Goal: Information Seeking & Learning: Learn about a topic

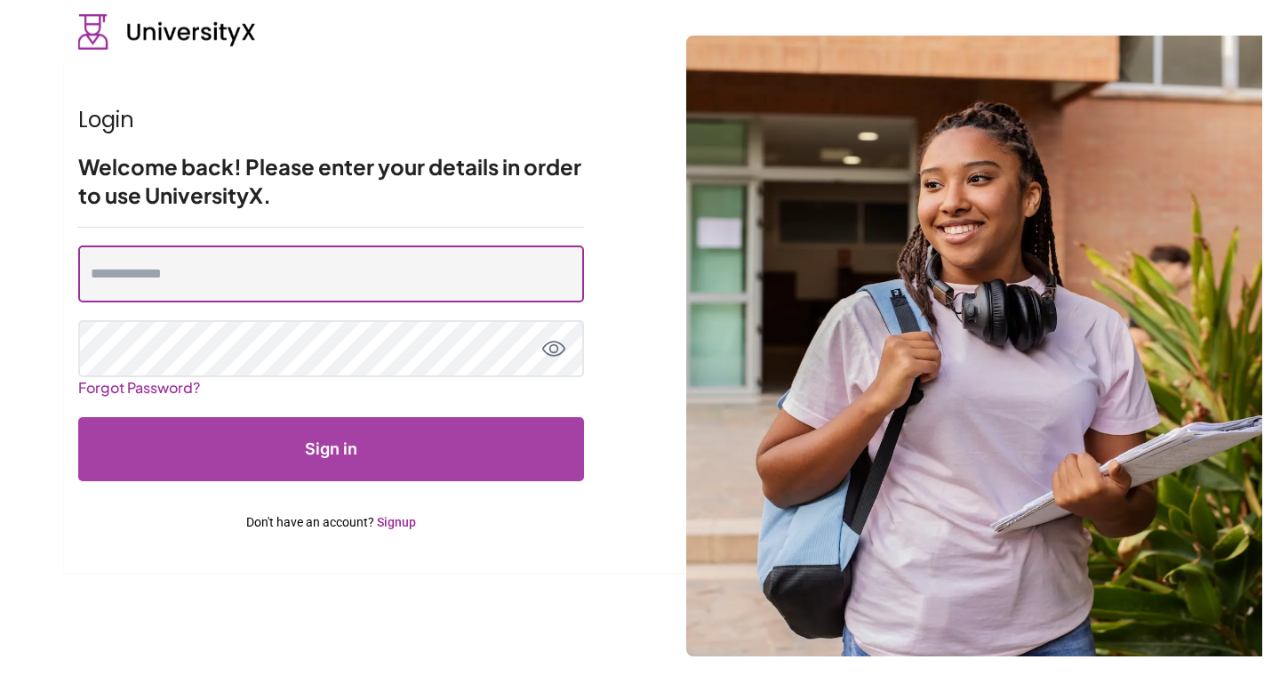
click at [385, 276] on input "email" at bounding box center [331, 273] width 506 height 57
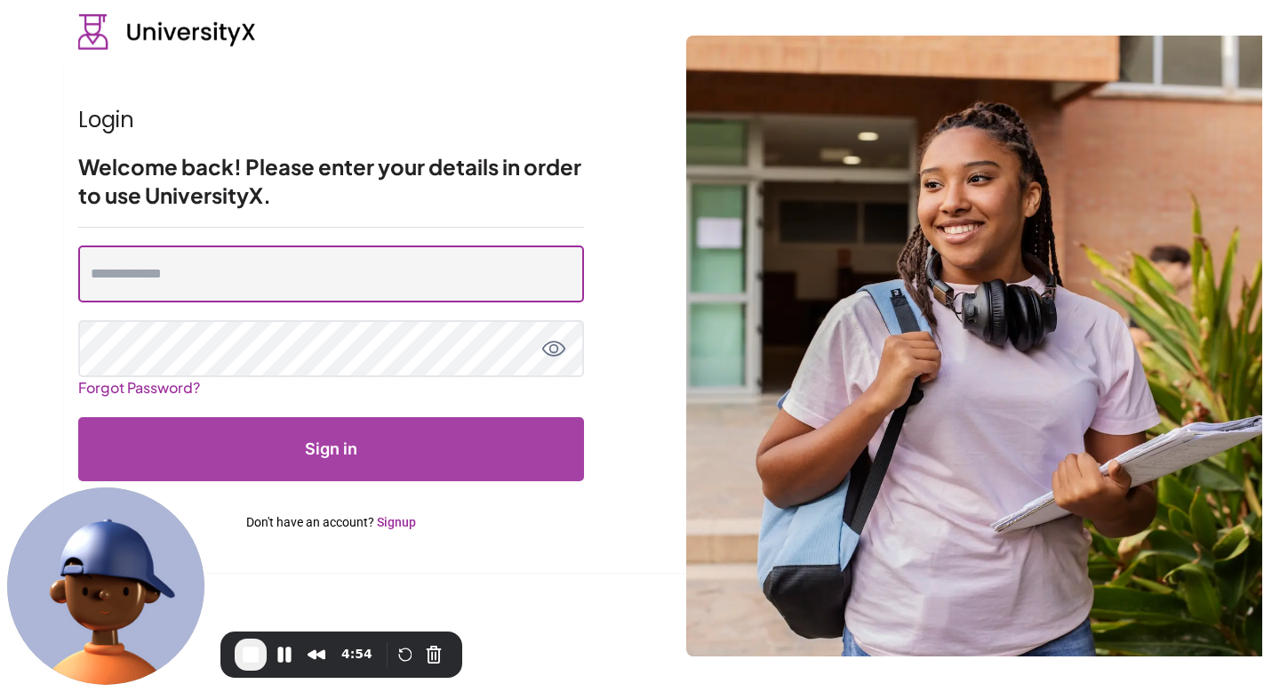
type input "**********"
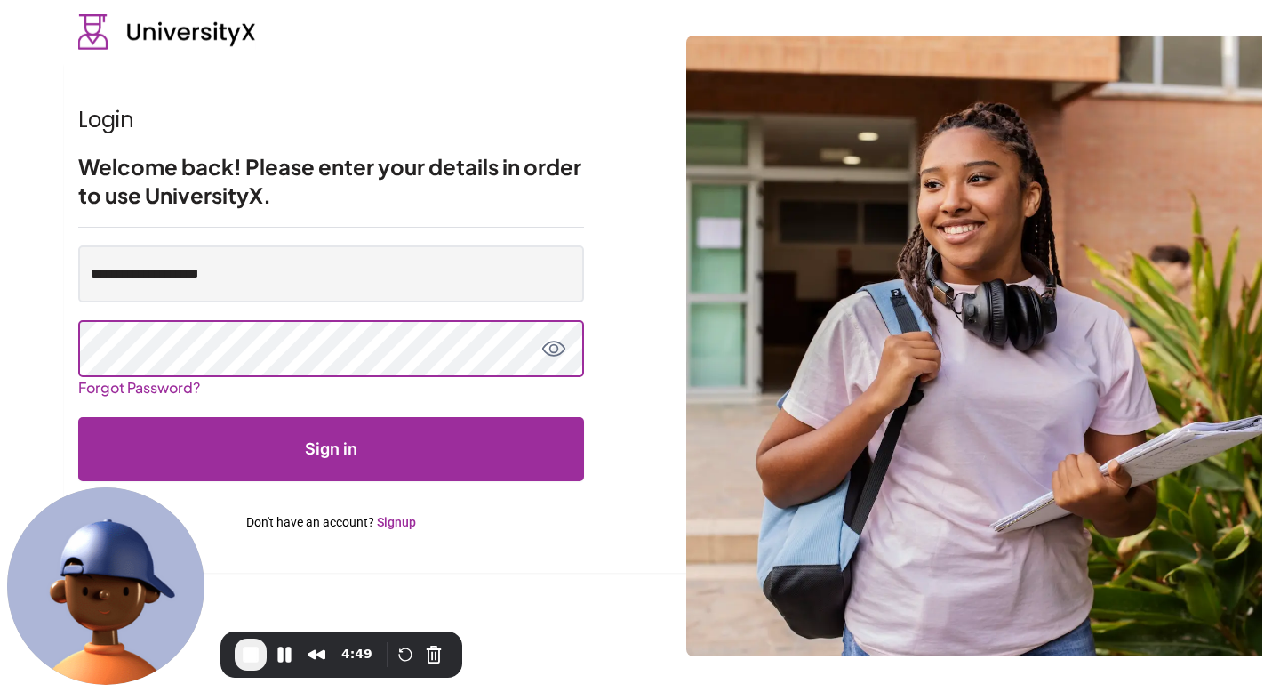
click at [78, 417] on button "Sign in" at bounding box center [331, 449] width 506 height 64
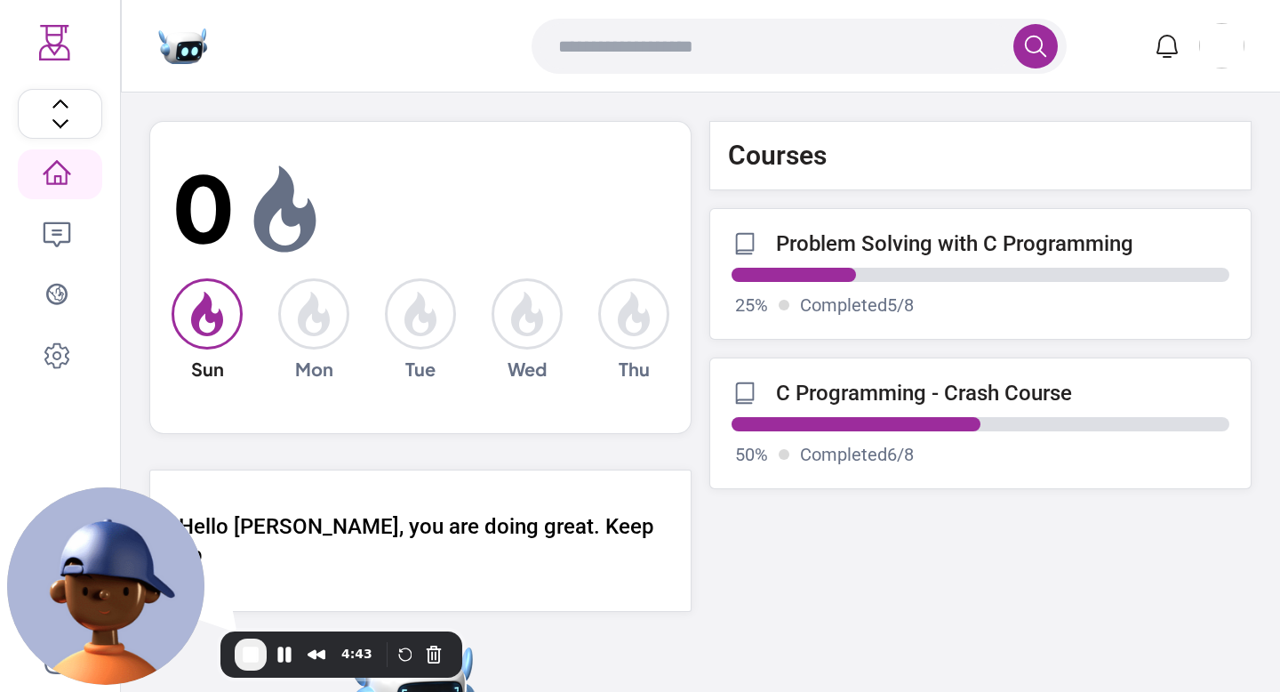
click at [900, 295] on p "Completed 5 / 8" at bounding box center [857, 304] width 114 height 25
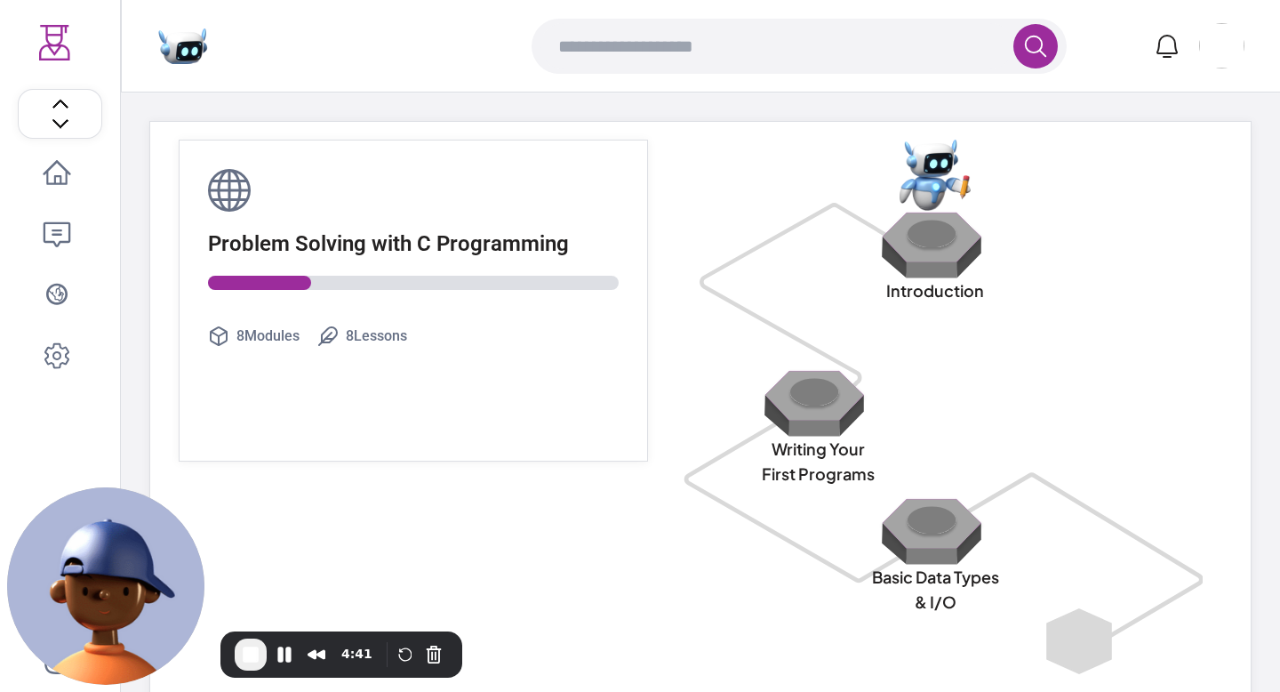
click at [929, 252] on img at bounding box center [935, 245] width 114 height 68
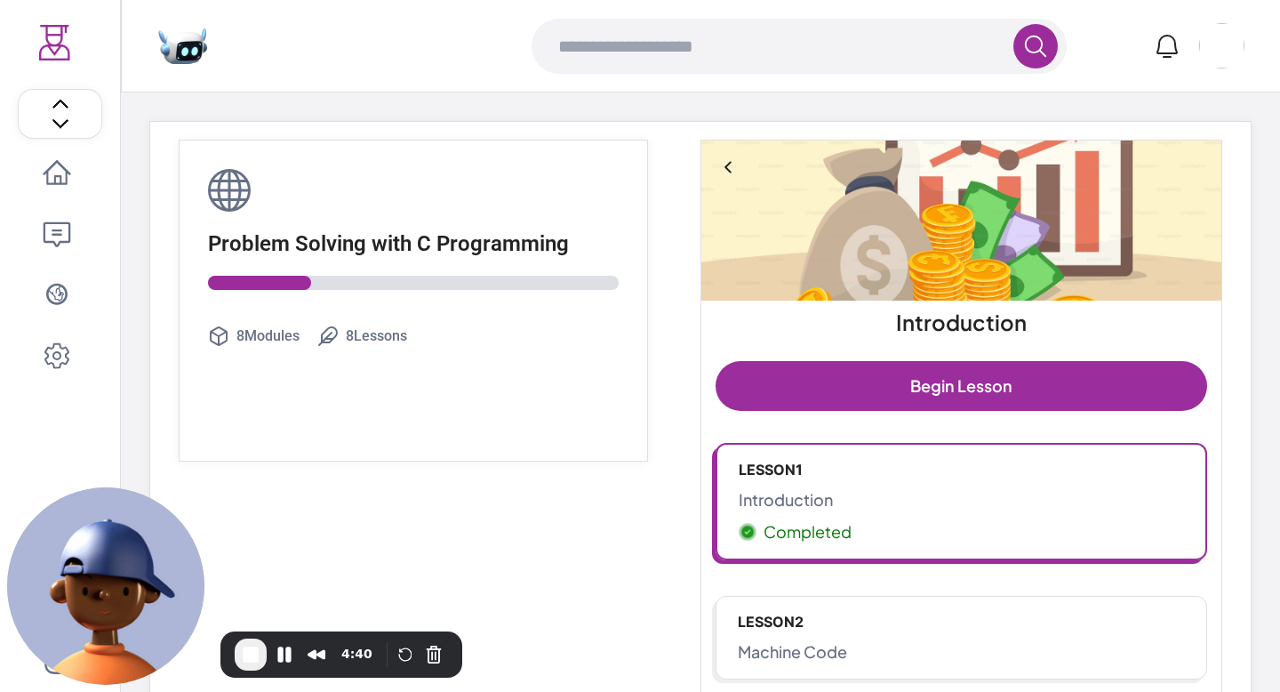
click at [862, 484] on link "Lesson 1 Introduction Completed" at bounding box center [962, 501] width 492 height 117
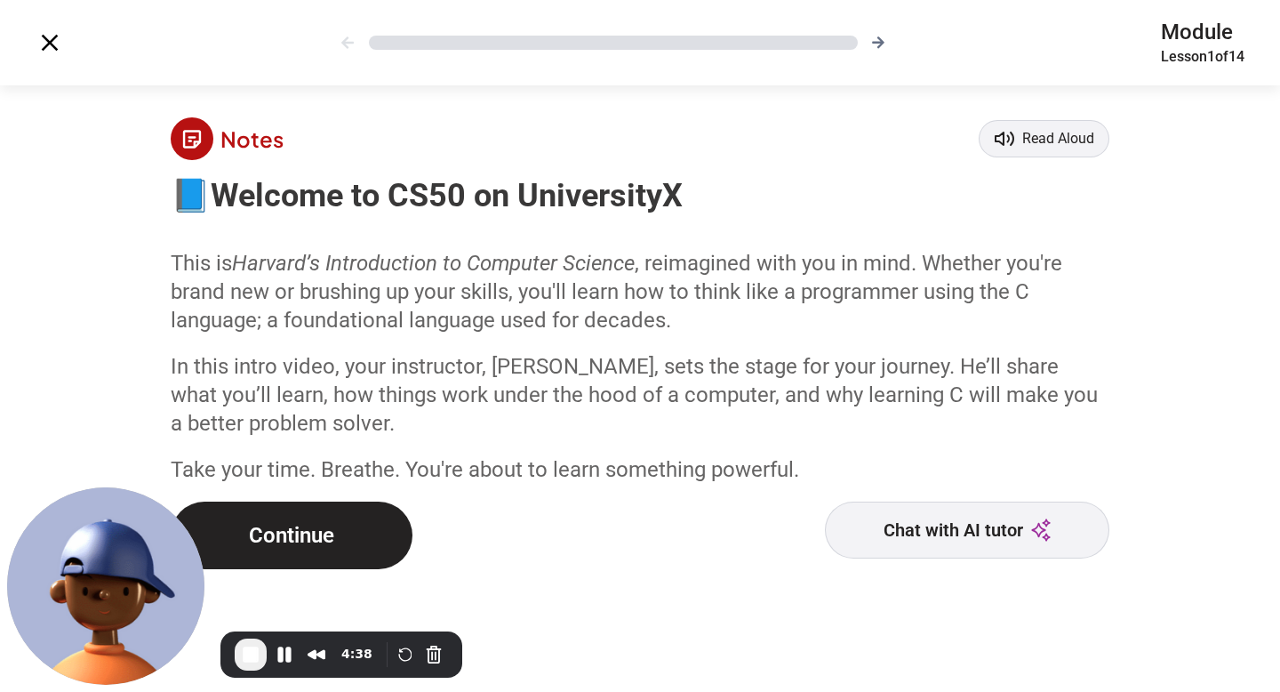
click at [298, 556] on button "Continue" at bounding box center [292, 535] width 242 height 68
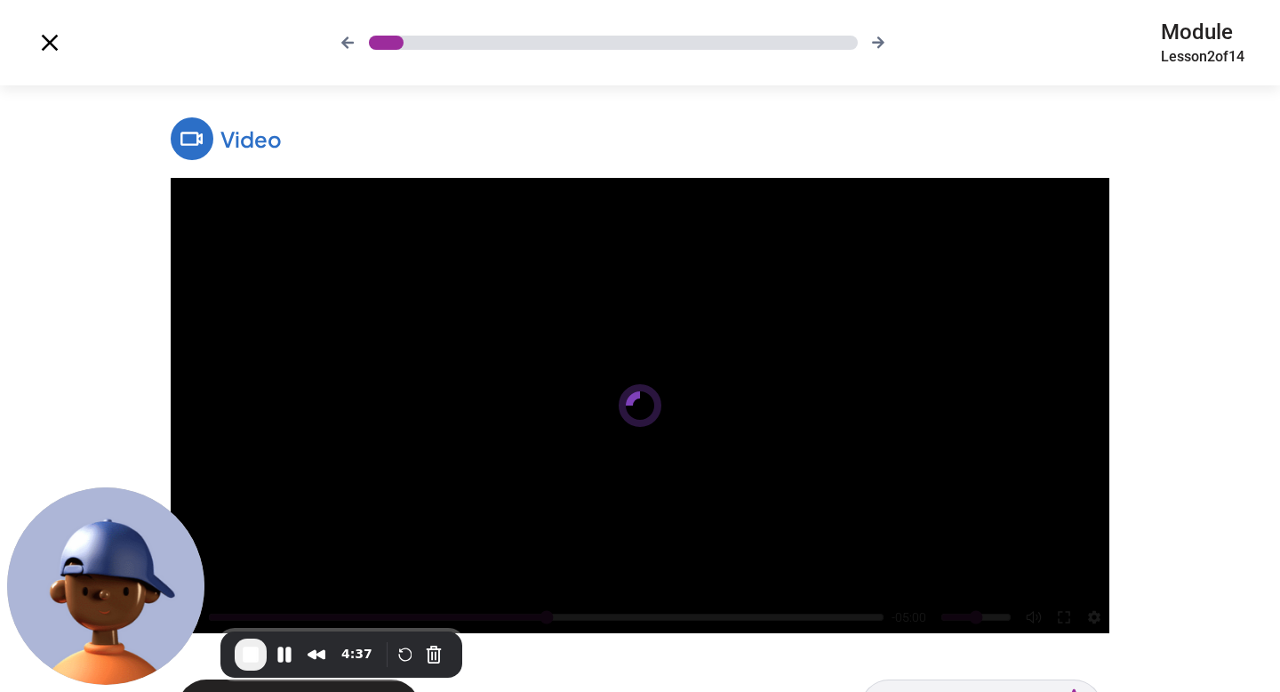
scroll to position [73, 0]
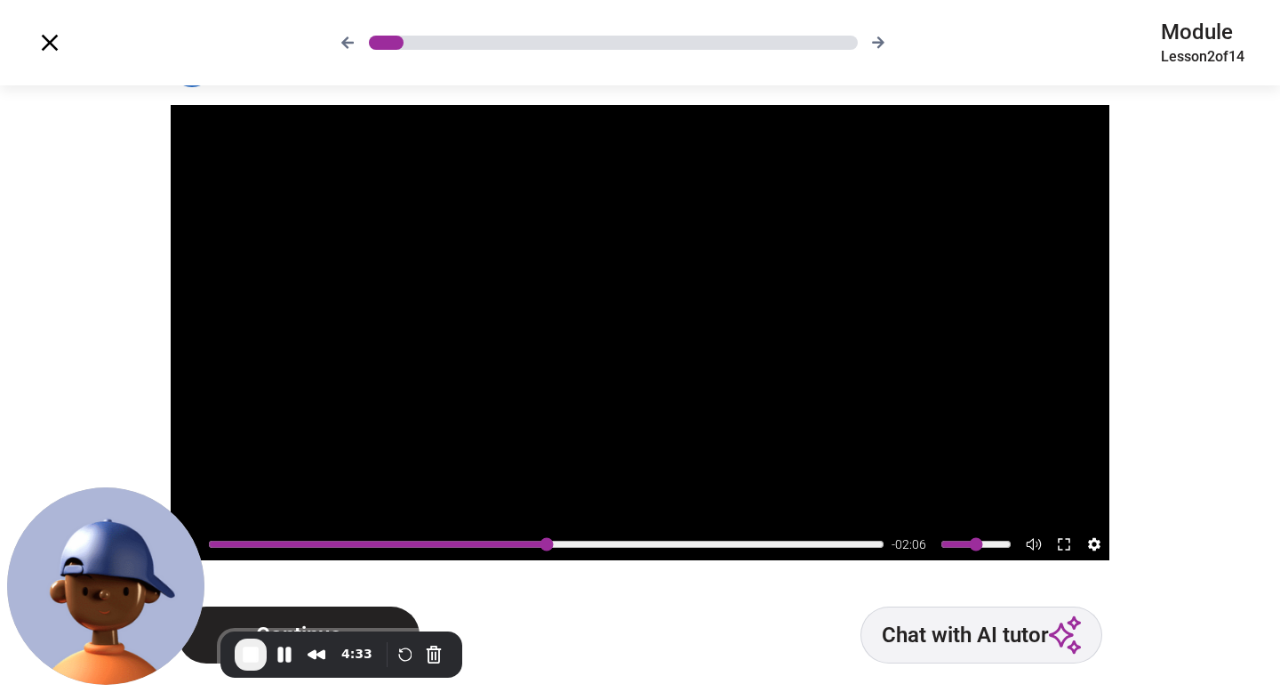
type input "*****"
click at [598, 542] on input "range" at bounding box center [546, 544] width 676 height 14
click at [336, 610] on button "Continue" at bounding box center [299, 634] width 242 height 57
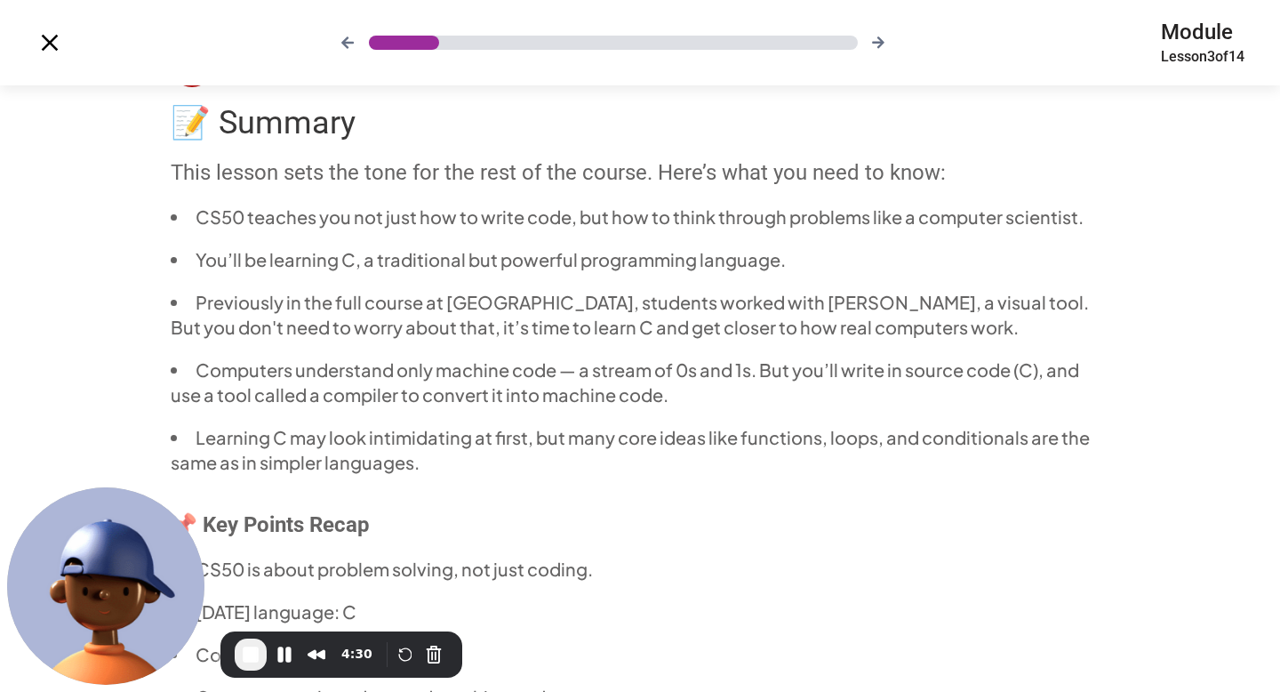
scroll to position [265, 0]
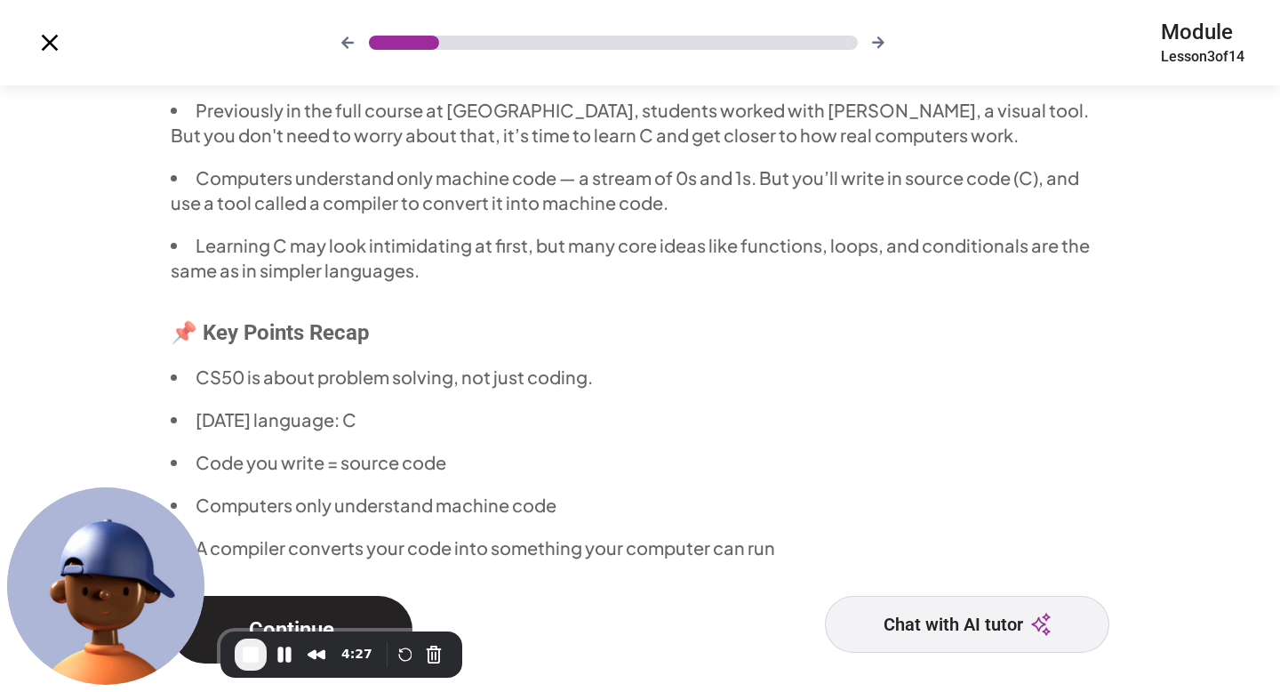
click at [343, 613] on button "Continue" at bounding box center [292, 630] width 242 height 68
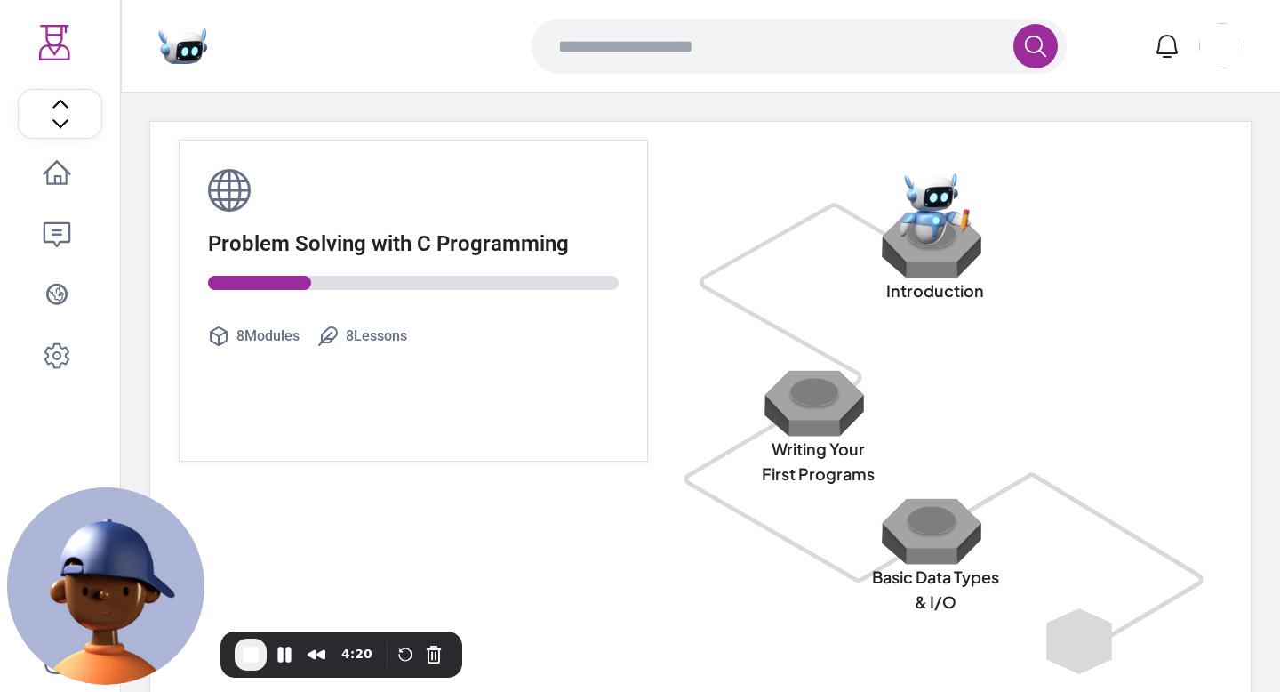
click at [946, 538] on img at bounding box center [935, 531] width 114 height 68
click at [924, 522] on img at bounding box center [935, 531] width 114 height 68
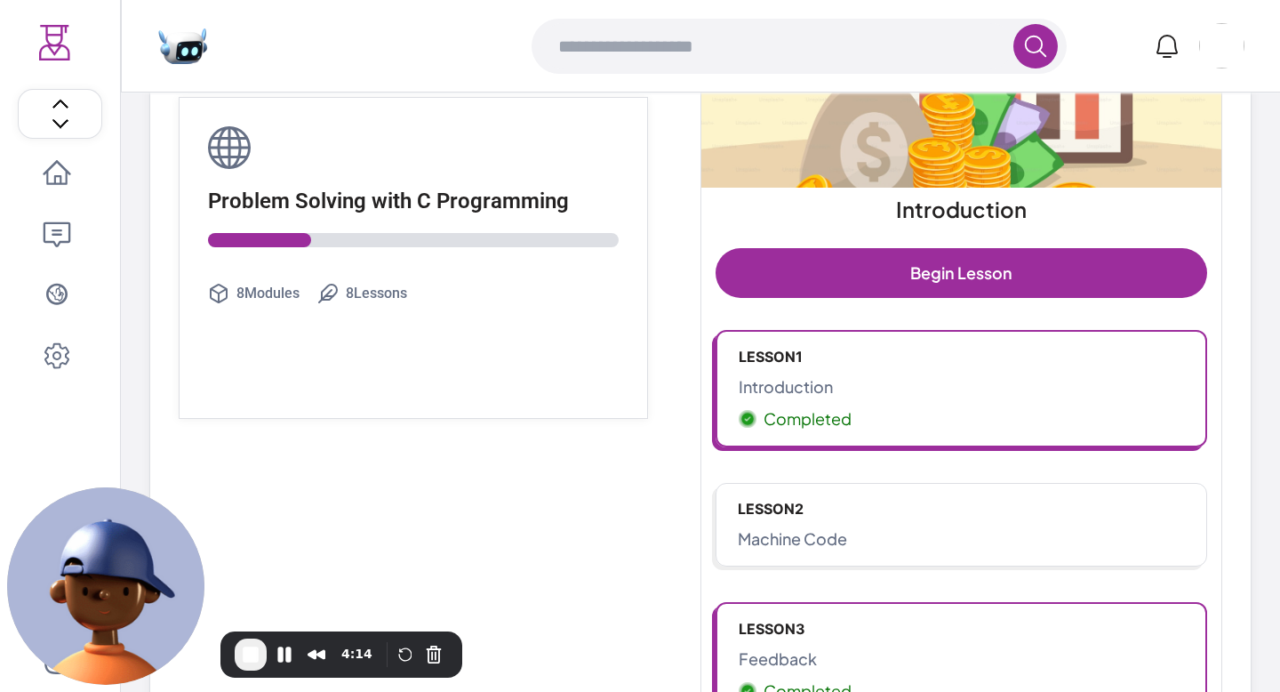
scroll to position [203, 0]
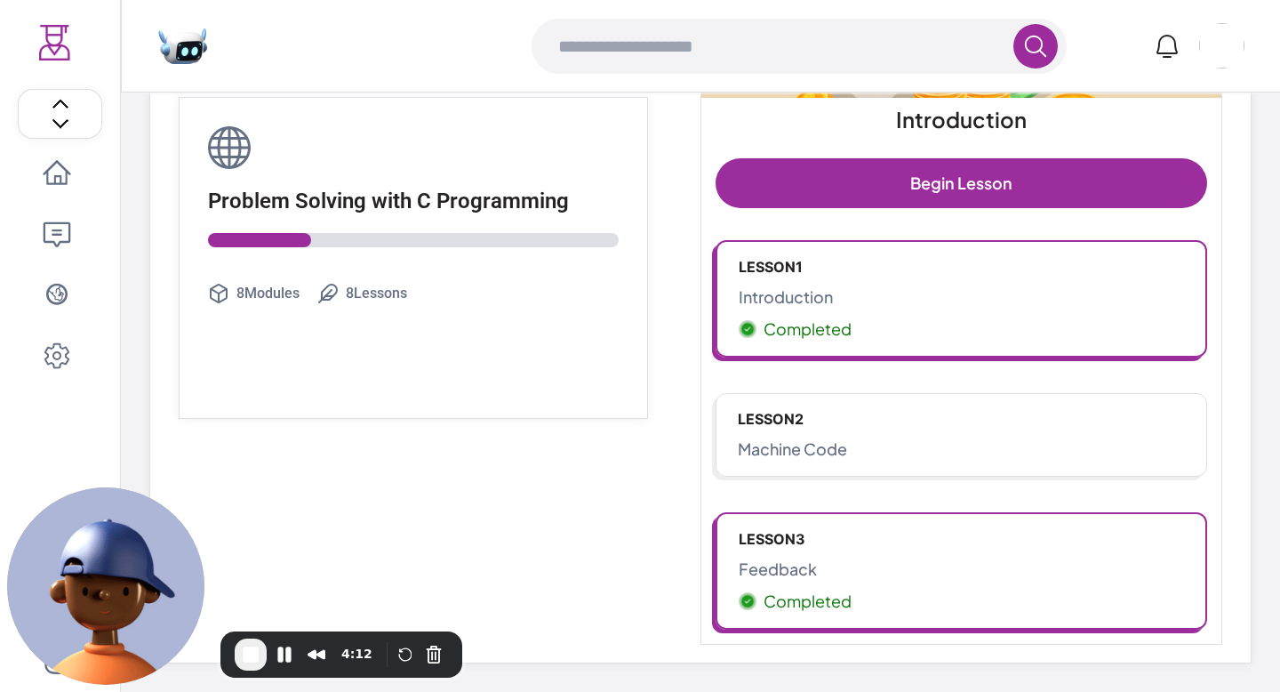
click at [841, 412] on p "Lesson 2" at bounding box center [961, 418] width 447 height 21
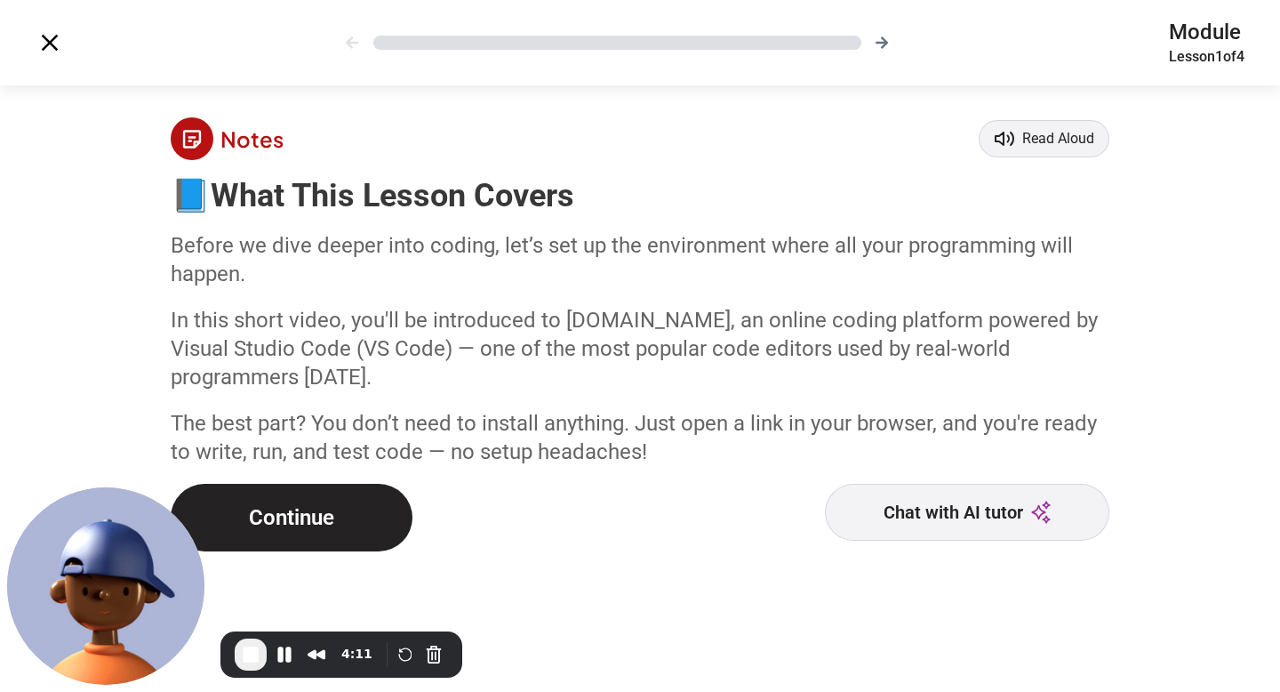
click at [344, 514] on button "Continue" at bounding box center [292, 518] width 242 height 68
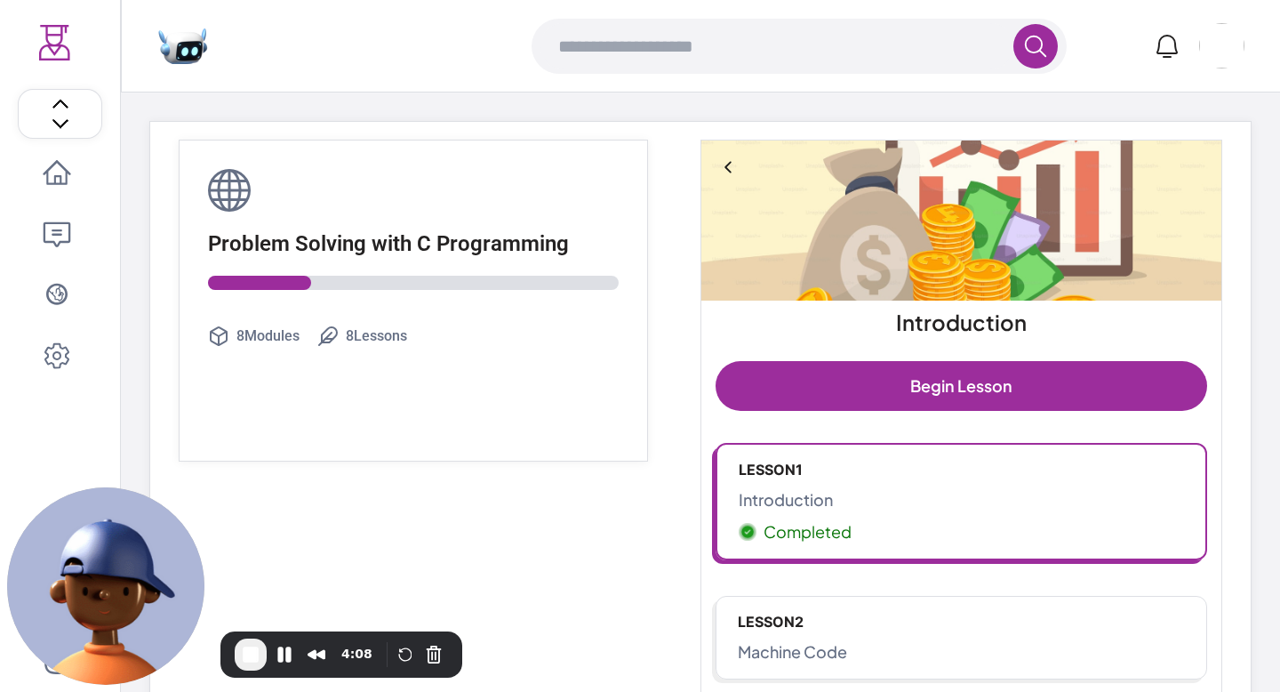
scroll to position [203, 0]
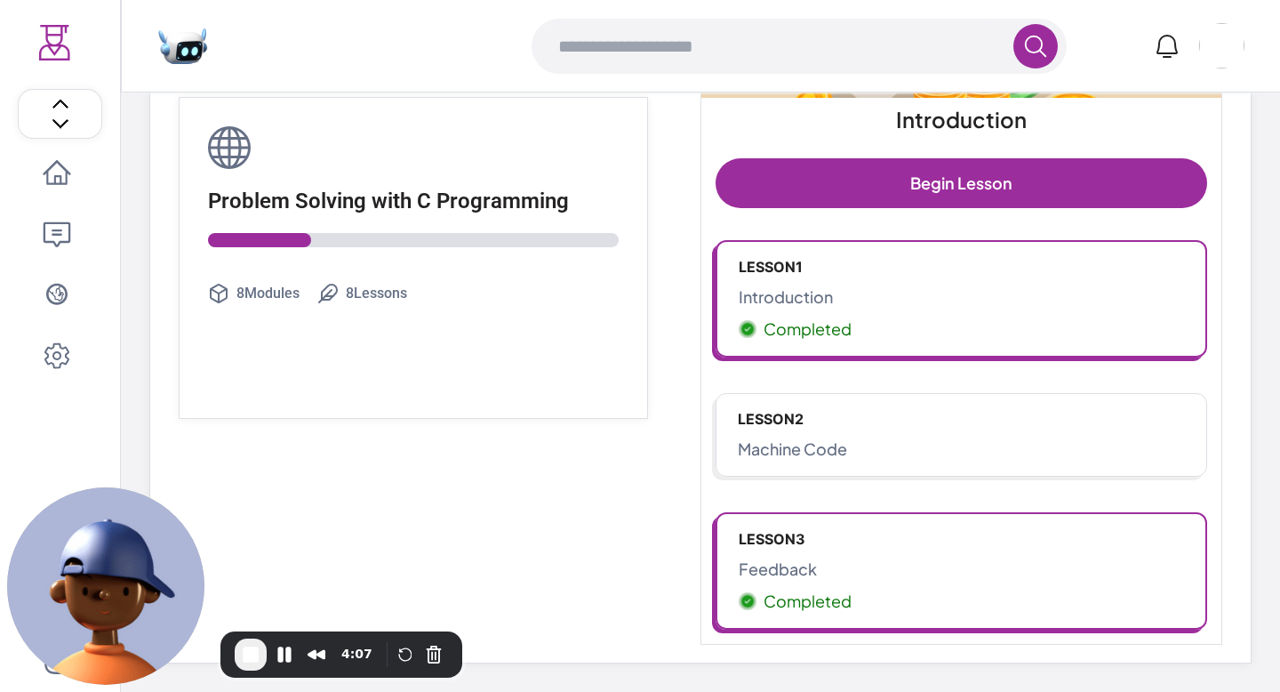
click at [847, 288] on p "Introduction" at bounding box center [961, 296] width 445 height 25
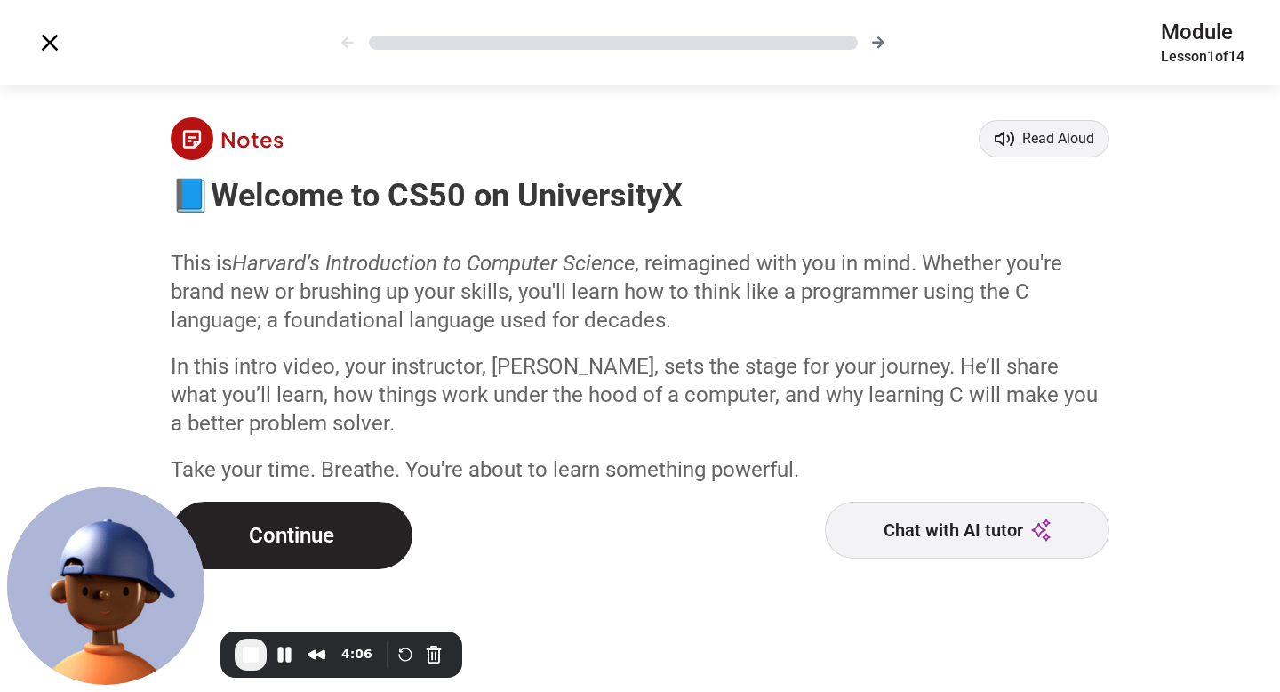
click at [335, 540] on button "Continue" at bounding box center [292, 535] width 242 height 68
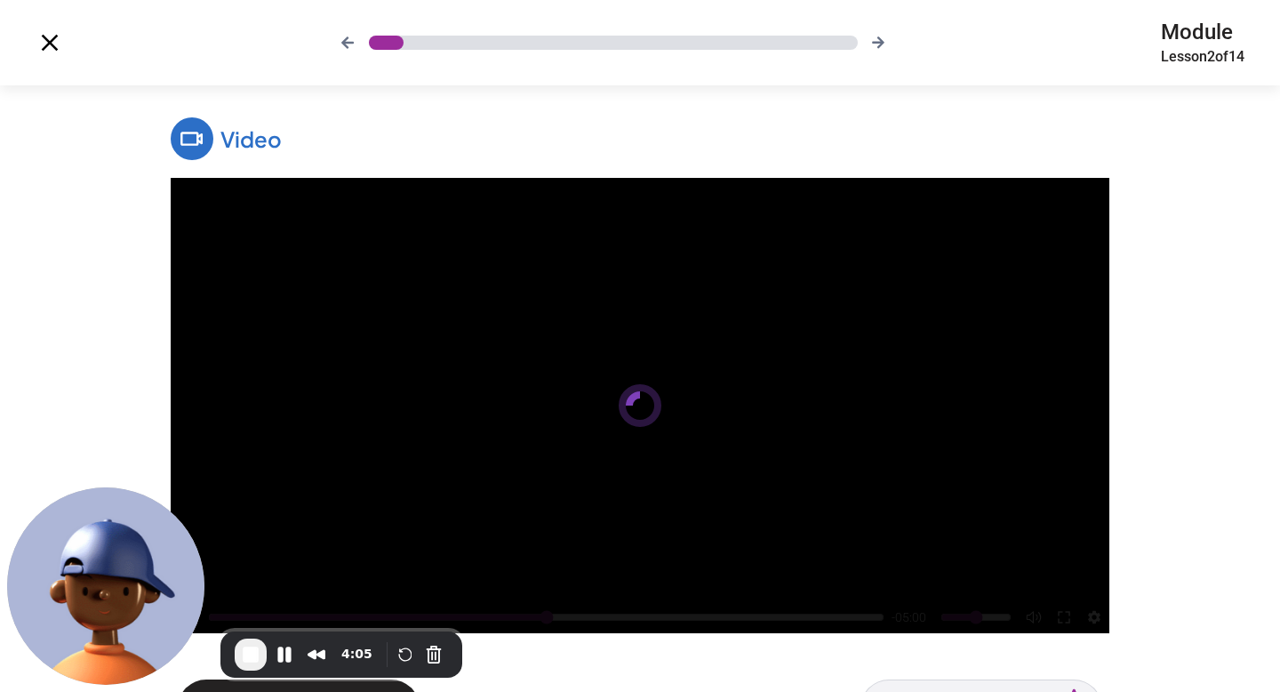
scroll to position [73, 0]
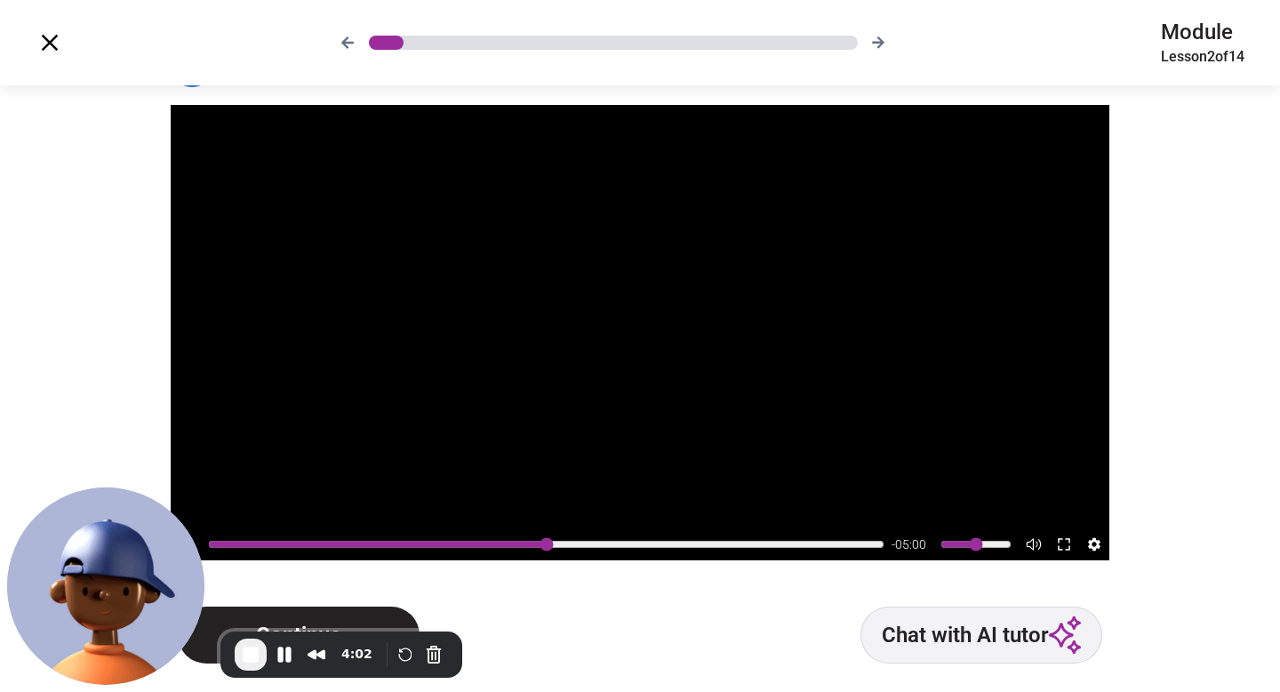
click at [356, 612] on button "Continue" at bounding box center [299, 634] width 242 height 57
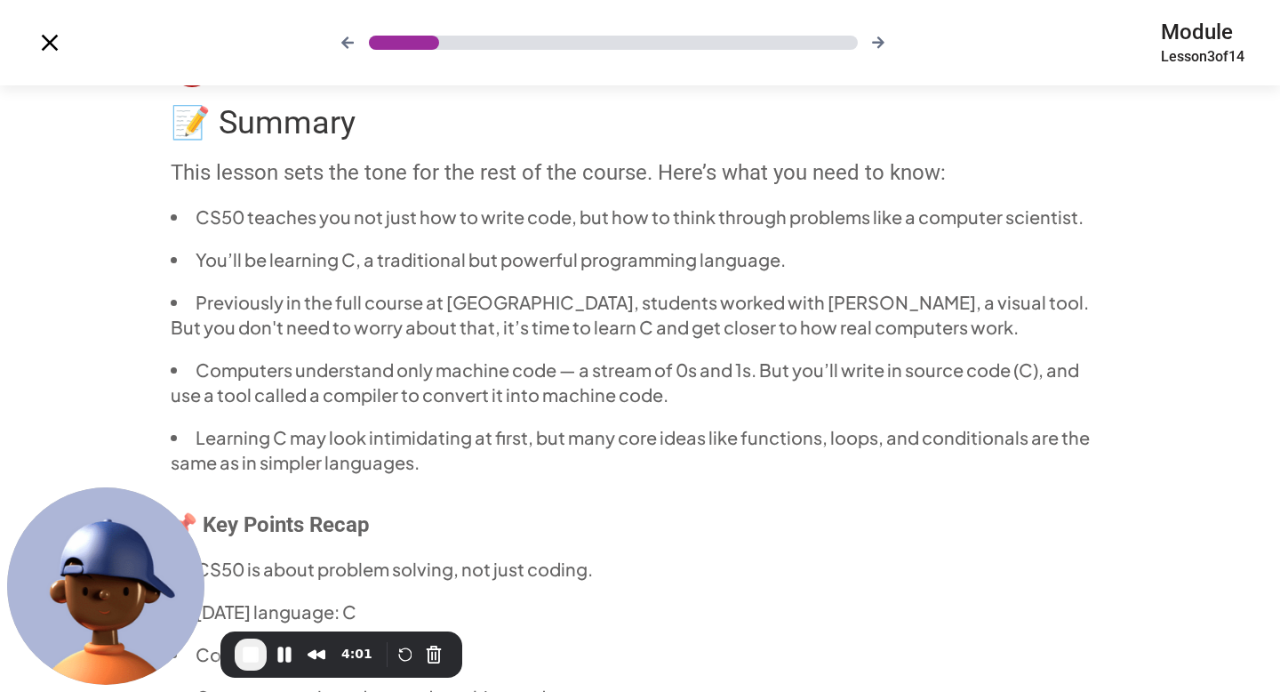
scroll to position [265, 0]
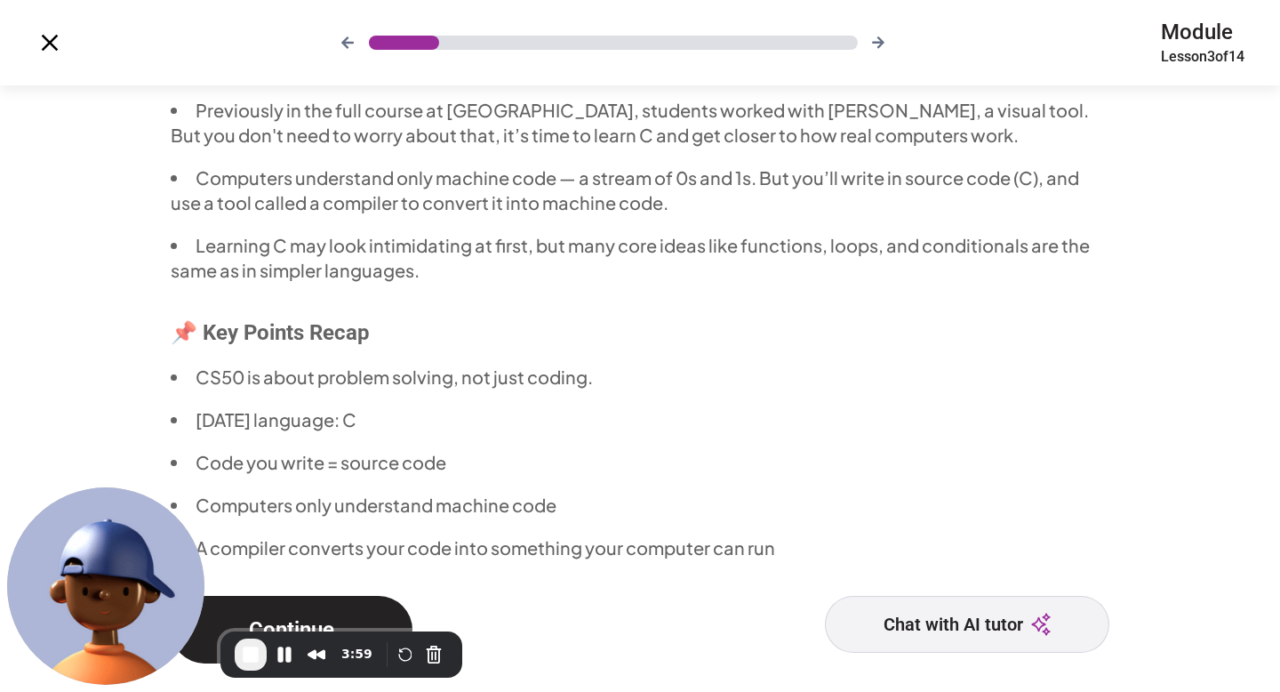
click at [347, 605] on button "Continue" at bounding box center [292, 630] width 242 height 68
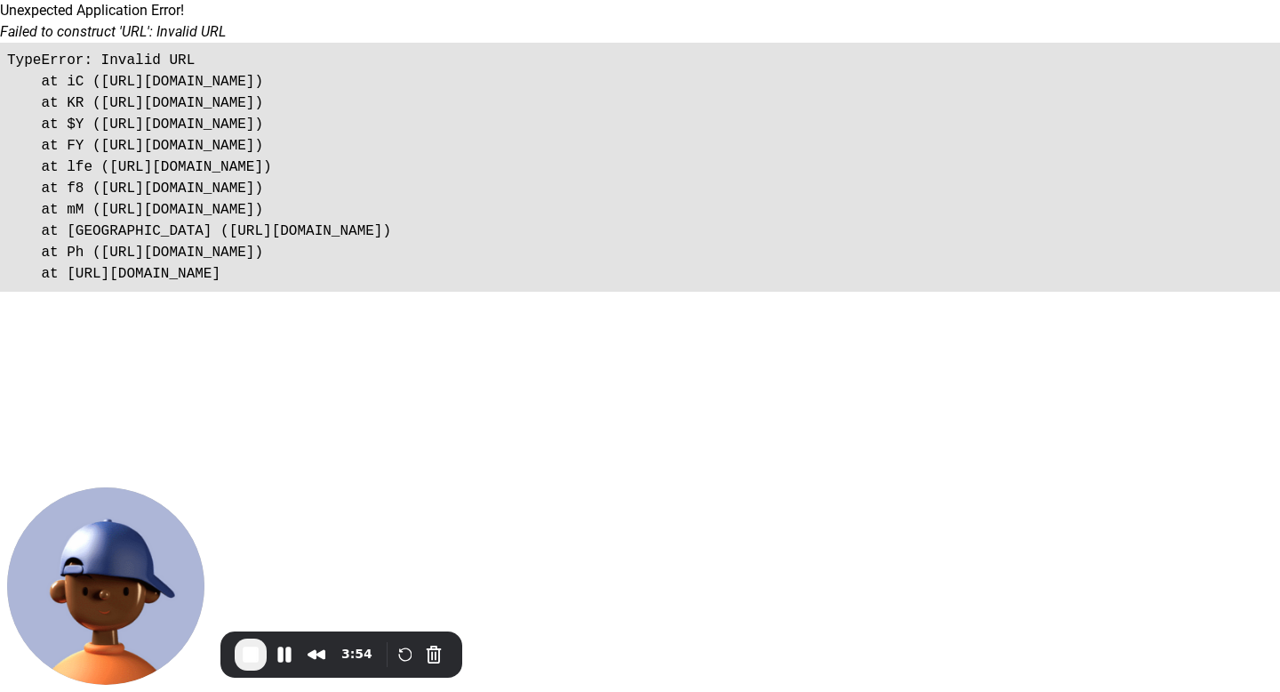
scroll to position [203, 0]
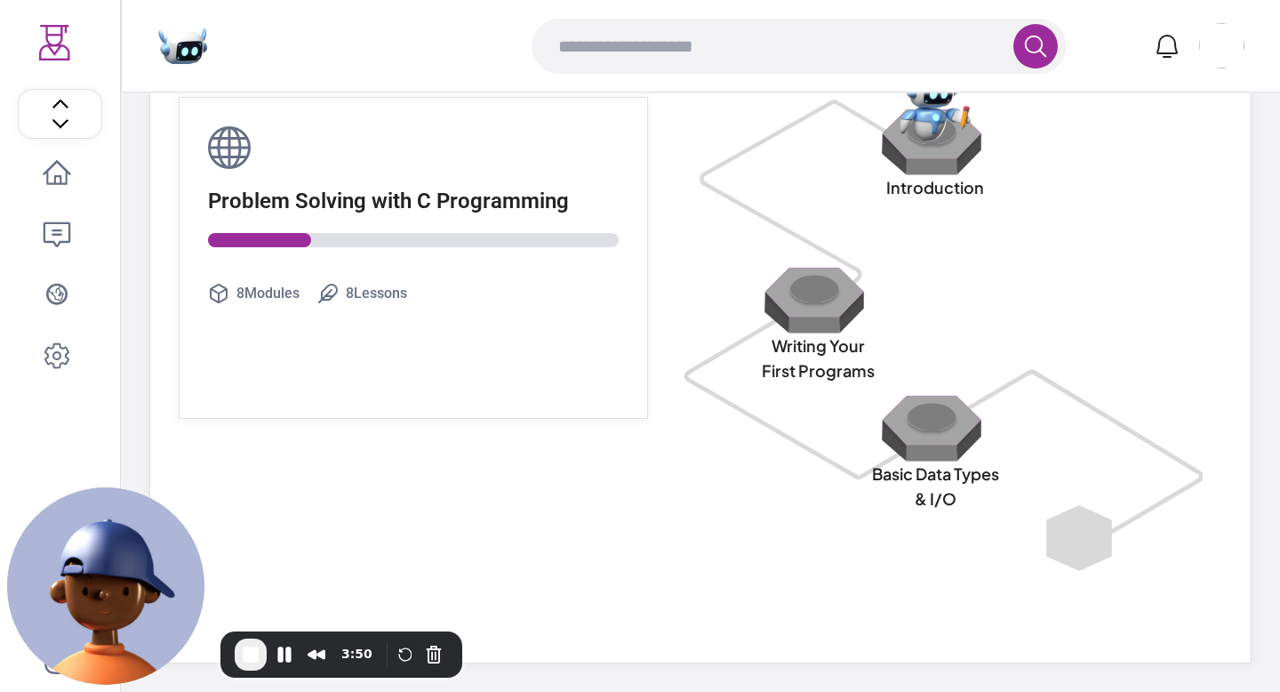
scroll to position [35, 0]
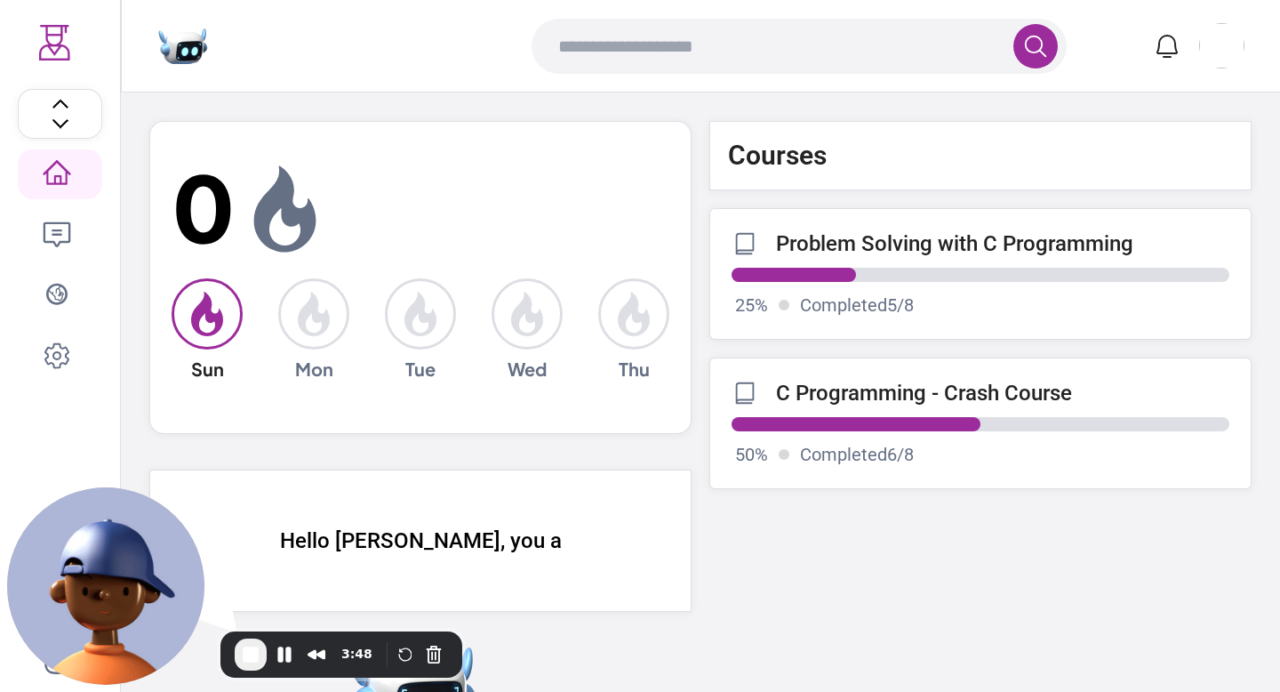
click at [801, 401] on p "C Programming - Crash Course" at bounding box center [924, 392] width 296 height 25
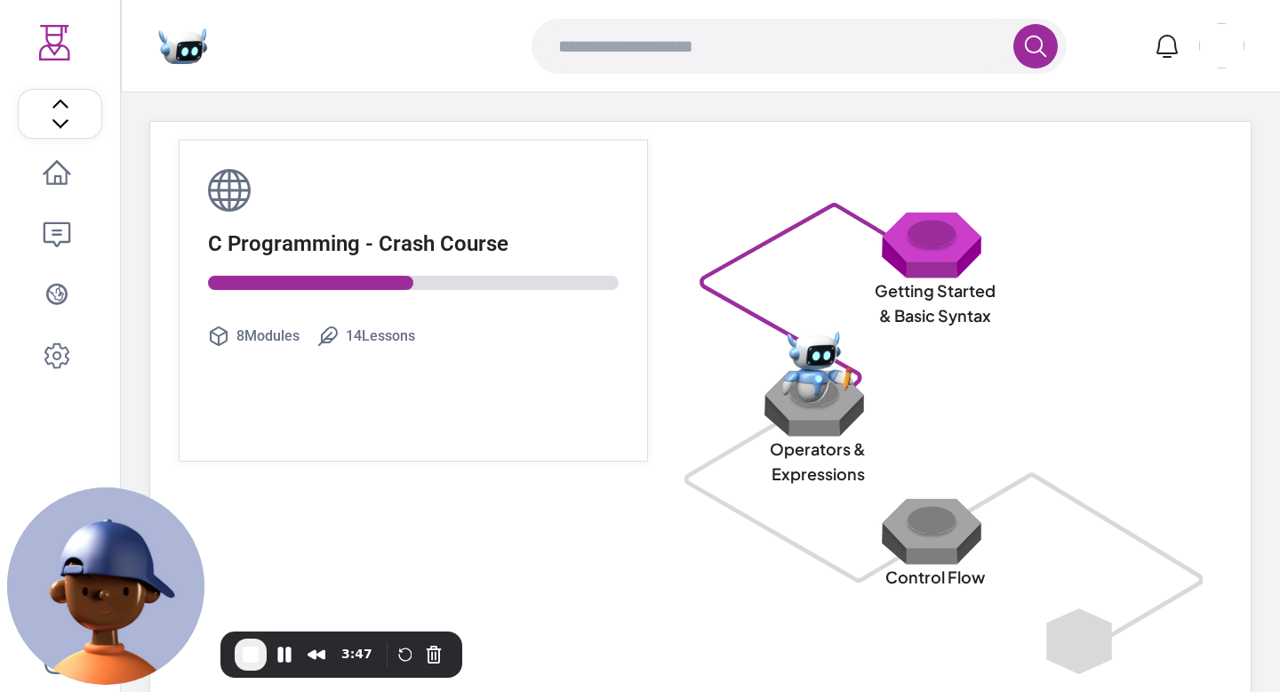
scroll to position [57, 0]
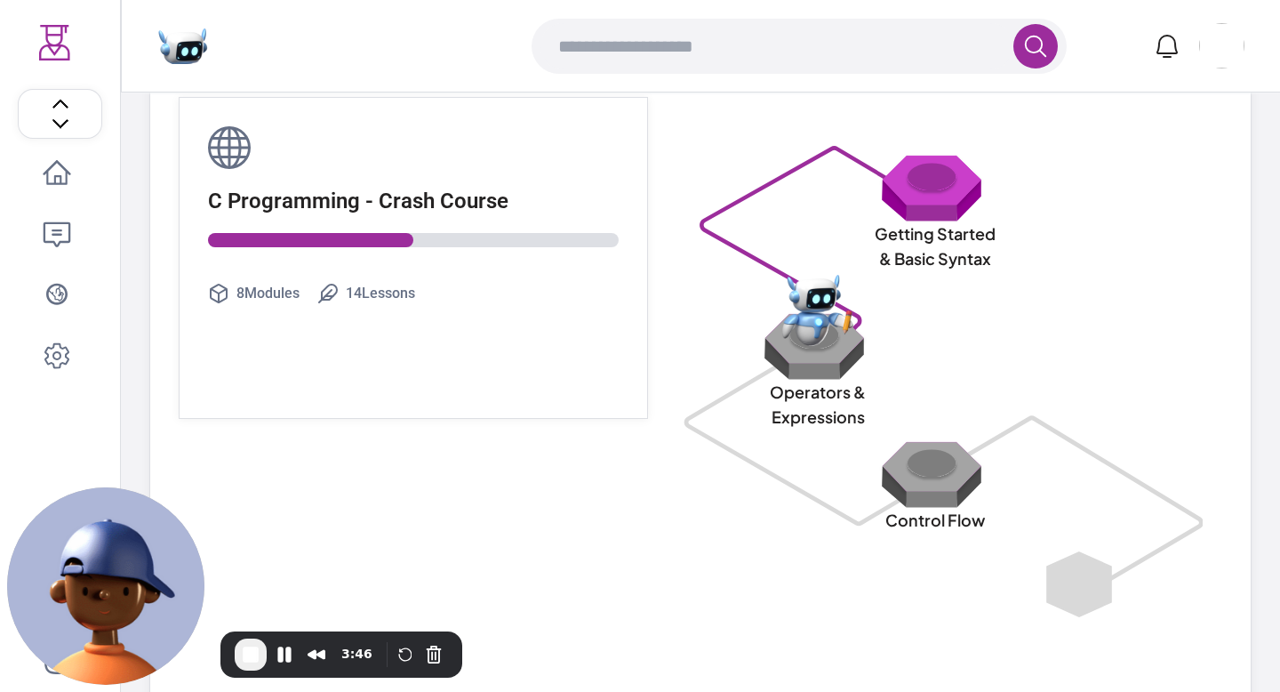
click at [829, 350] on img at bounding box center [818, 346] width 114 height 68
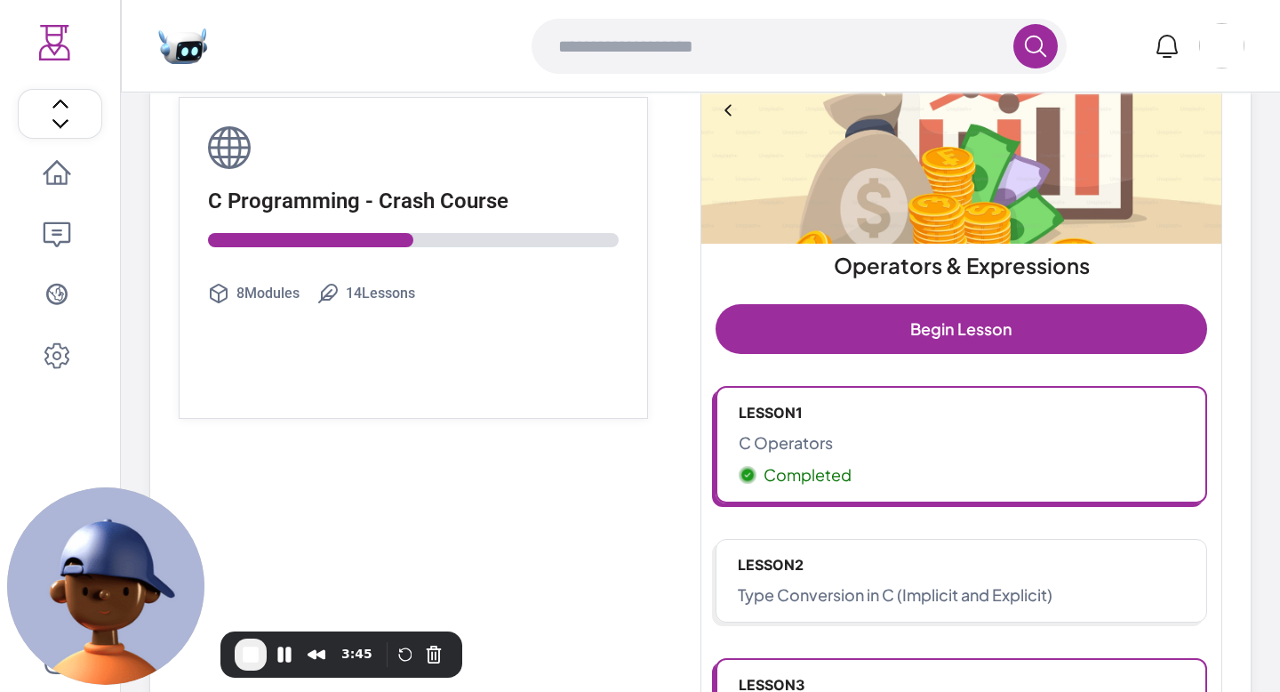
click at [814, 439] on p "C Operators" at bounding box center [961, 442] width 445 height 25
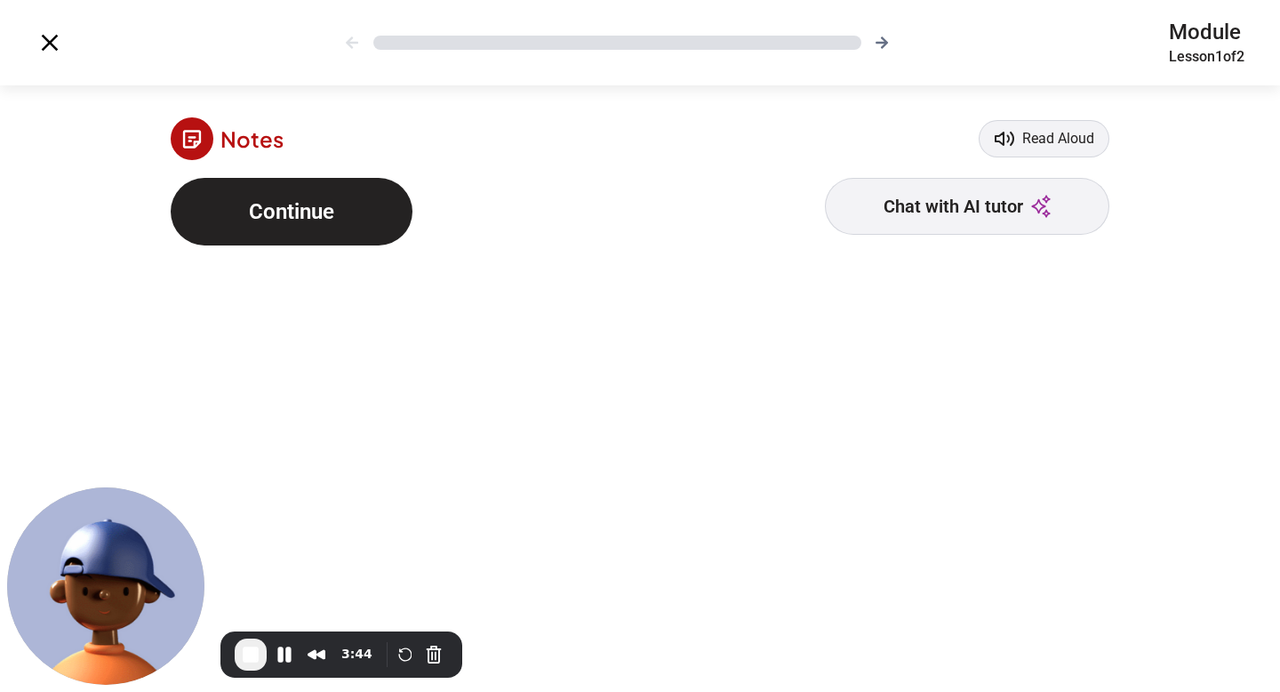
scroll to position [2, 0]
click at [349, 222] on button "Continue" at bounding box center [292, 210] width 242 height 68
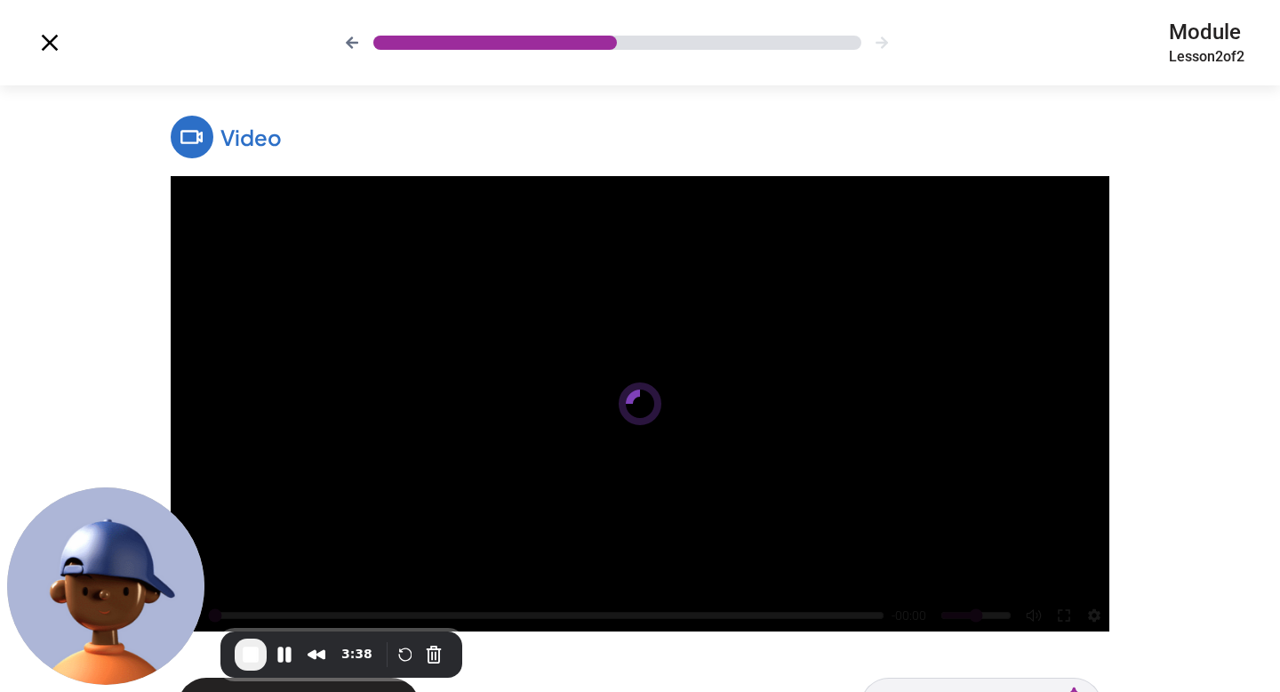
scroll to position [73, 0]
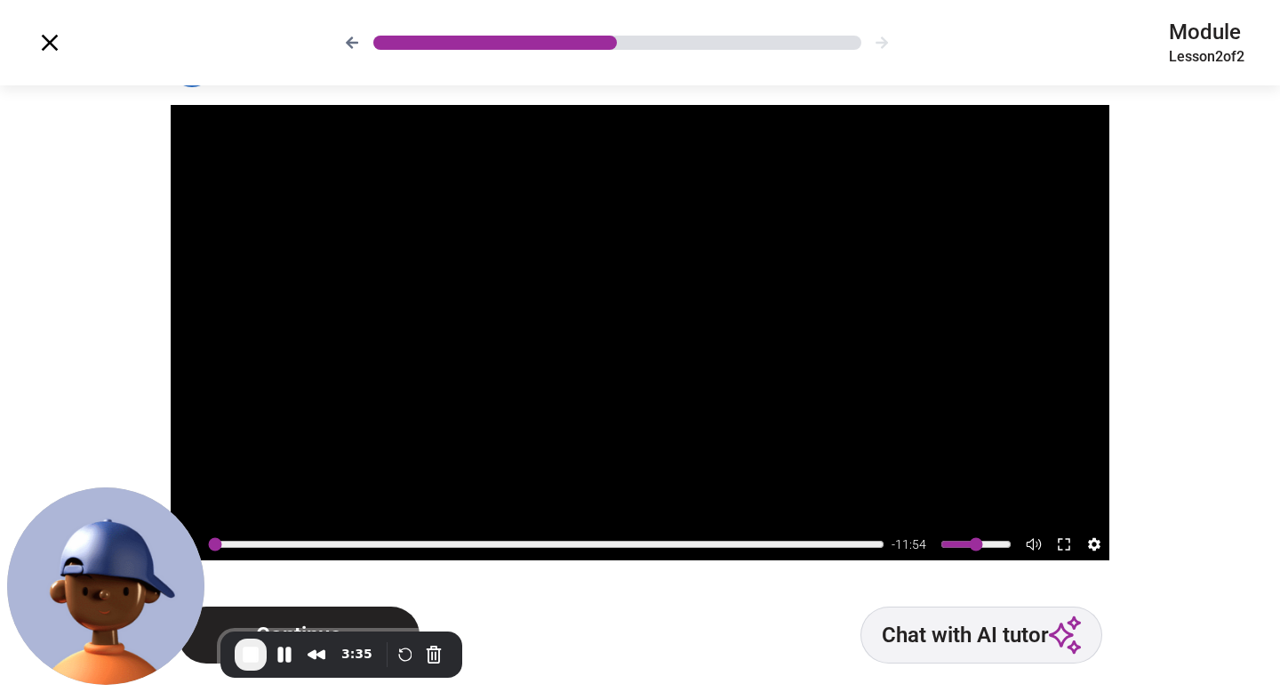
type input "*****"
click at [602, 550] on input "range" at bounding box center [546, 544] width 676 height 14
click at [326, 617] on button "Continue" at bounding box center [299, 634] width 242 height 57
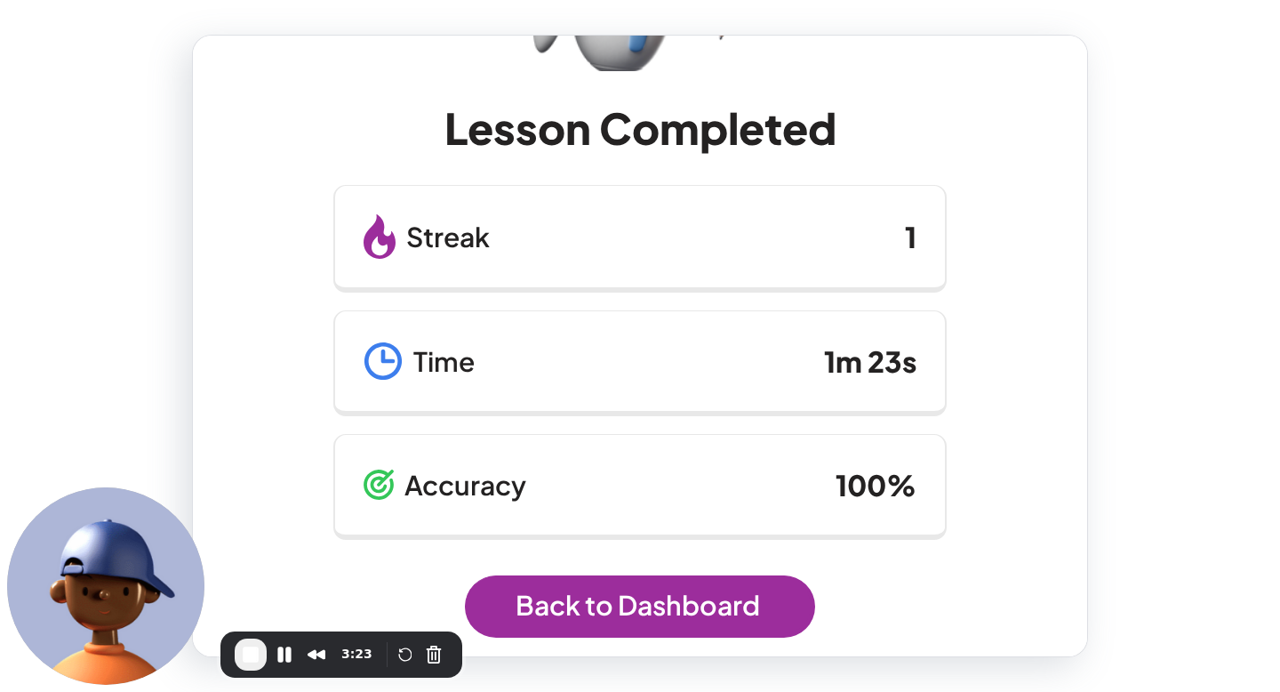
scroll to position [230, 0]
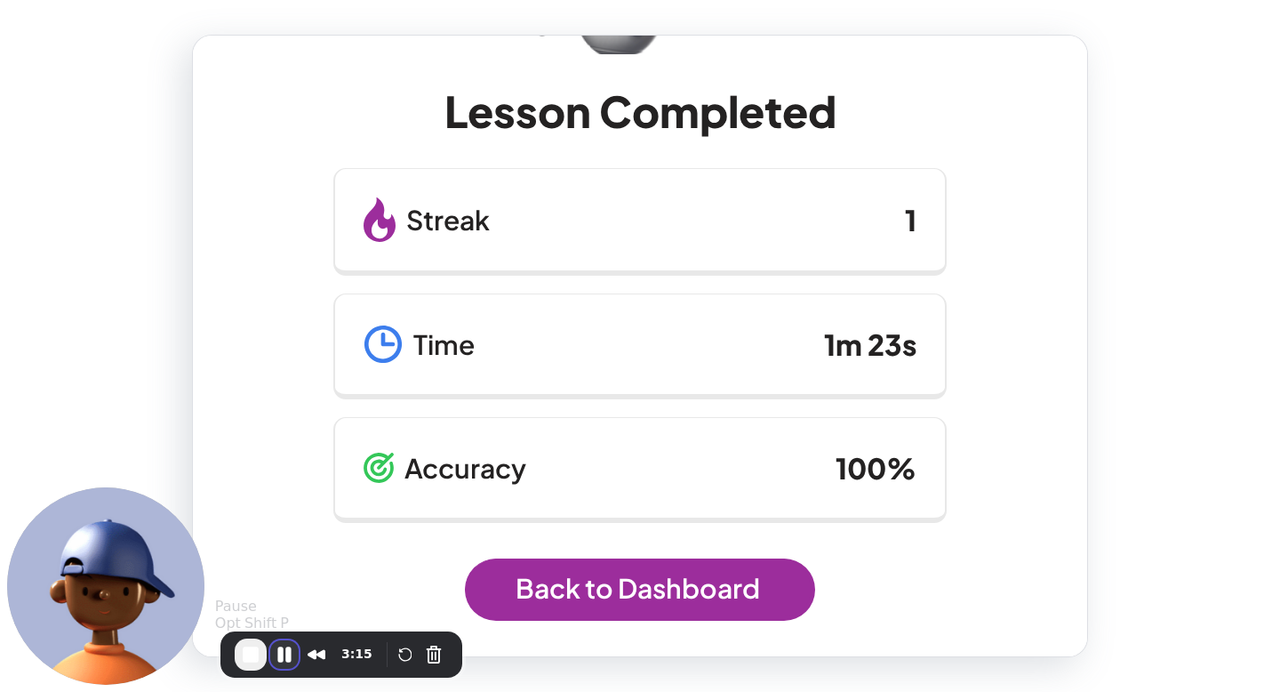
click at [287, 660] on button "Pause Recording" at bounding box center [284, 654] width 28 height 28
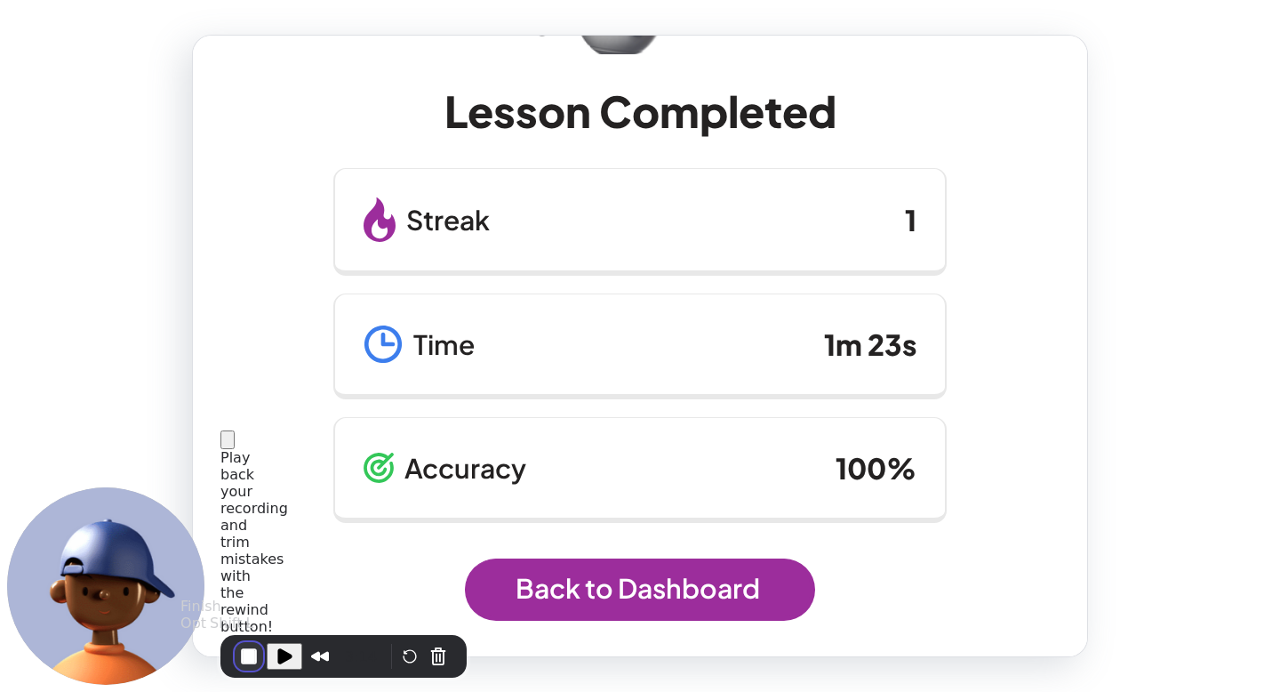
click at [255, 660] on button "End Recording" at bounding box center [249, 656] width 28 height 28
